Goal: Transaction & Acquisition: Purchase product/service

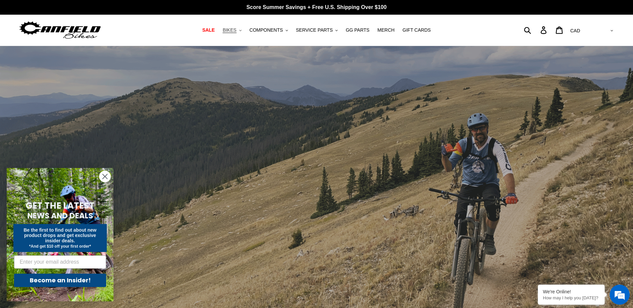
click at [236, 31] on span "BIKES" at bounding box center [230, 30] width 14 height 6
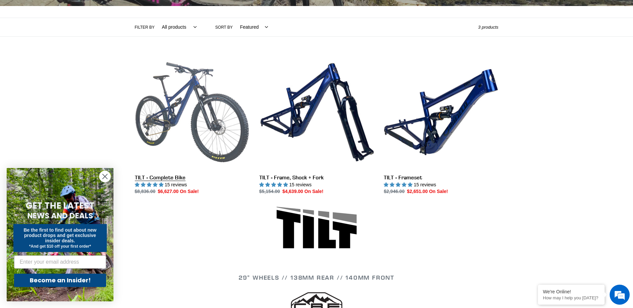
scroll to position [133, 0]
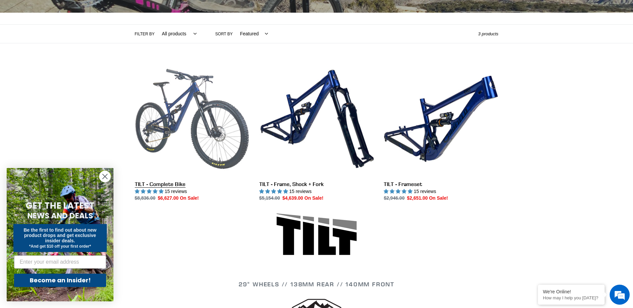
click at [191, 93] on link "TILT - Complete Bike" at bounding box center [192, 132] width 114 height 140
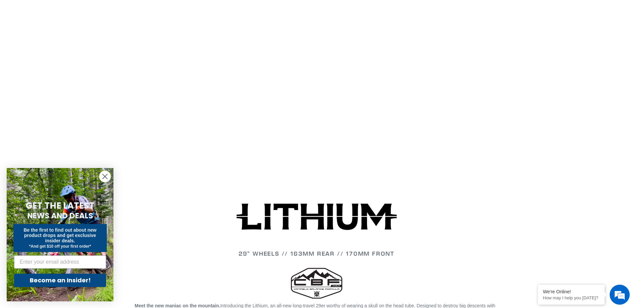
scroll to position [834, 0]
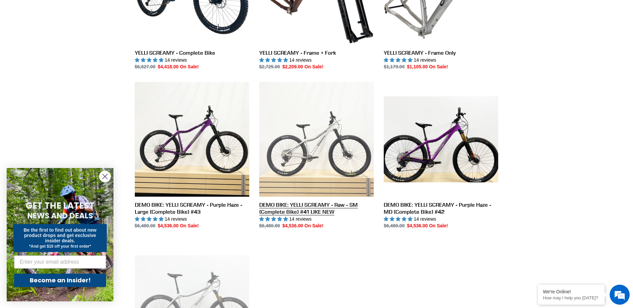
scroll to position [267, 0]
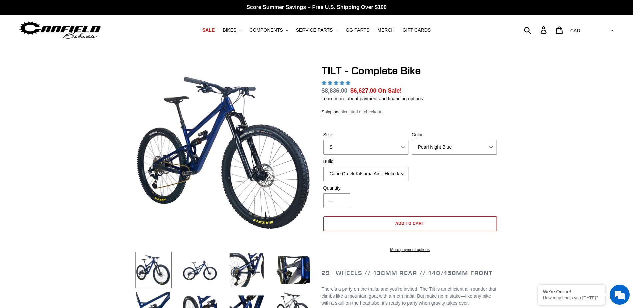
click at [402, 138] on div "Size S M L" at bounding box center [366, 142] width 88 height 23
select select "highest-rating"
click at [390, 147] on select "S M L" at bounding box center [365, 147] width 85 height 15
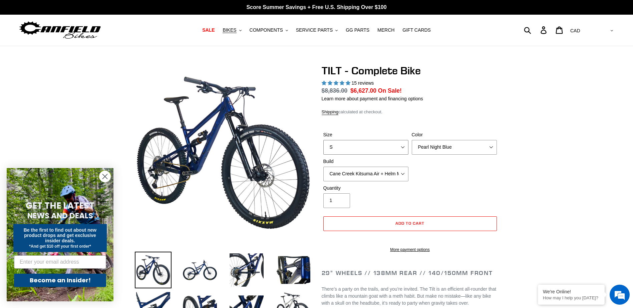
select select "L"
click at [323, 140] on select "S M L" at bounding box center [365, 147] width 85 height 15
click at [436, 146] on select "Pearl Night Blue Stealth Silver Raw" at bounding box center [454, 147] width 85 height 15
click at [412, 140] on select "Pearl Night Blue Stealth Silver Raw" at bounding box center [454, 147] width 85 height 15
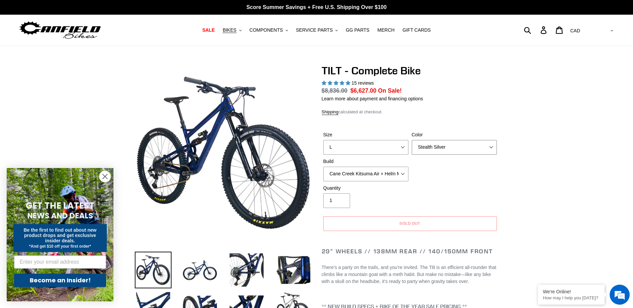
click at [439, 153] on select "Pearl Night Blue Stealth Silver Raw" at bounding box center [454, 147] width 85 height 15
click at [412, 140] on select "Pearl Night Blue Stealth Silver Raw" at bounding box center [454, 147] width 85 height 15
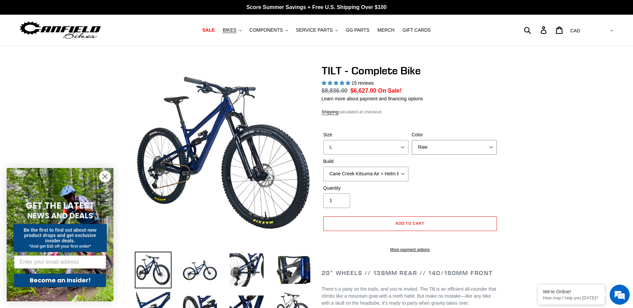
click at [440, 151] on select "Pearl Night Blue Stealth Silver Raw" at bounding box center [454, 147] width 85 height 15
select select "Pearl Night Blue"
click at [412, 140] on select "Pearl Night Blue Stealth Silver Raw" at bounding box center [454, 147] width 85 height 15
click at [387, 173] on select "Cane Creek Kitsuma Air + Helm MKII 140 + SRAM GX Cane Creek Kitsuma Air + Helm …" at bounding box center [365, 174] width 85 height 15
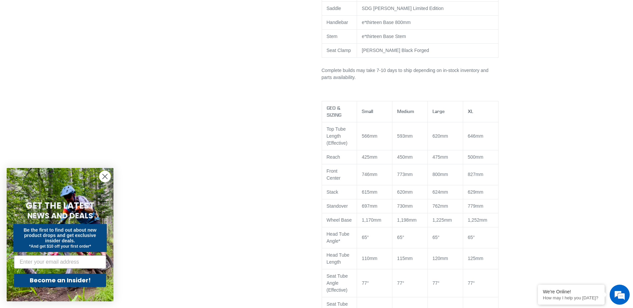
scroll to position [534, 0]
